Goal: Find specific page/section: Find specific page/section

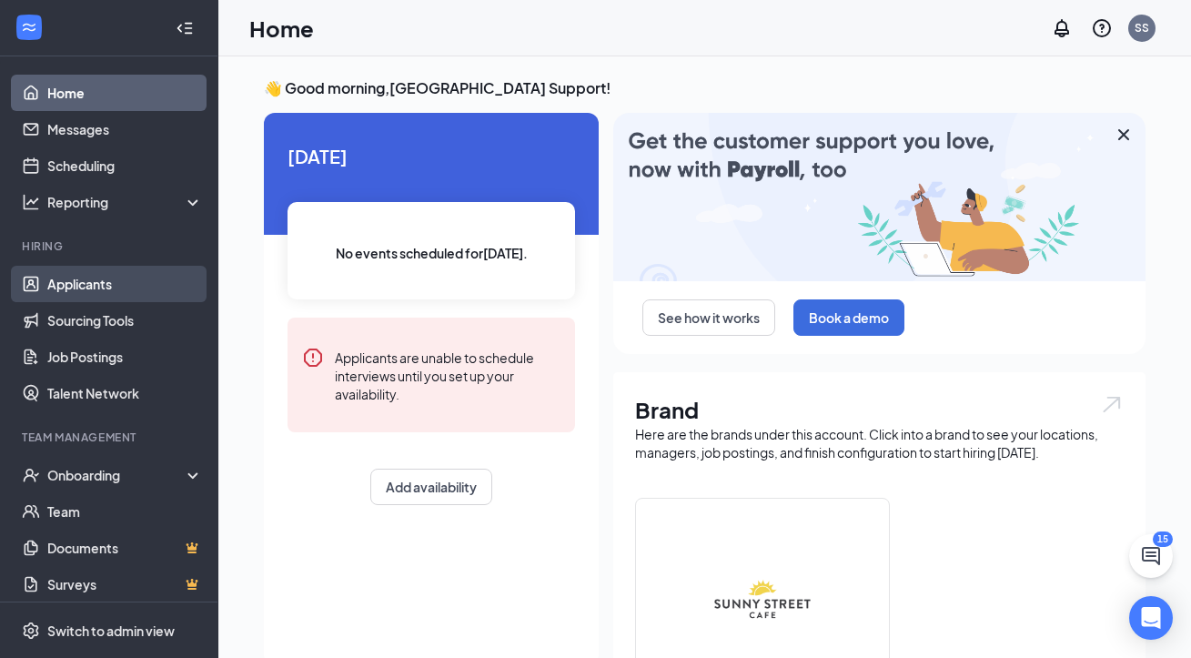
click at [146, 283] on link "Applicants" at bounding box center [125, 284] width 156 height 36
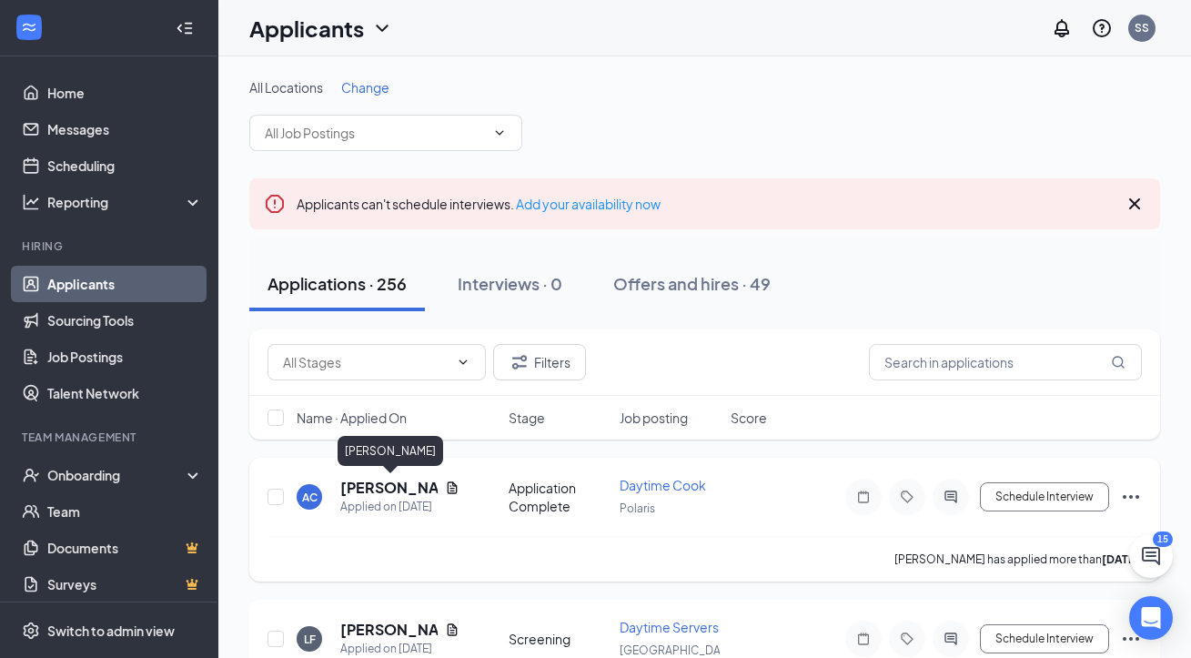
click at [373, 485] on h5 "[PERSON_NAME]" at bounding box center [388, 488] width 97 height 20
